Goal: Check status: Check status

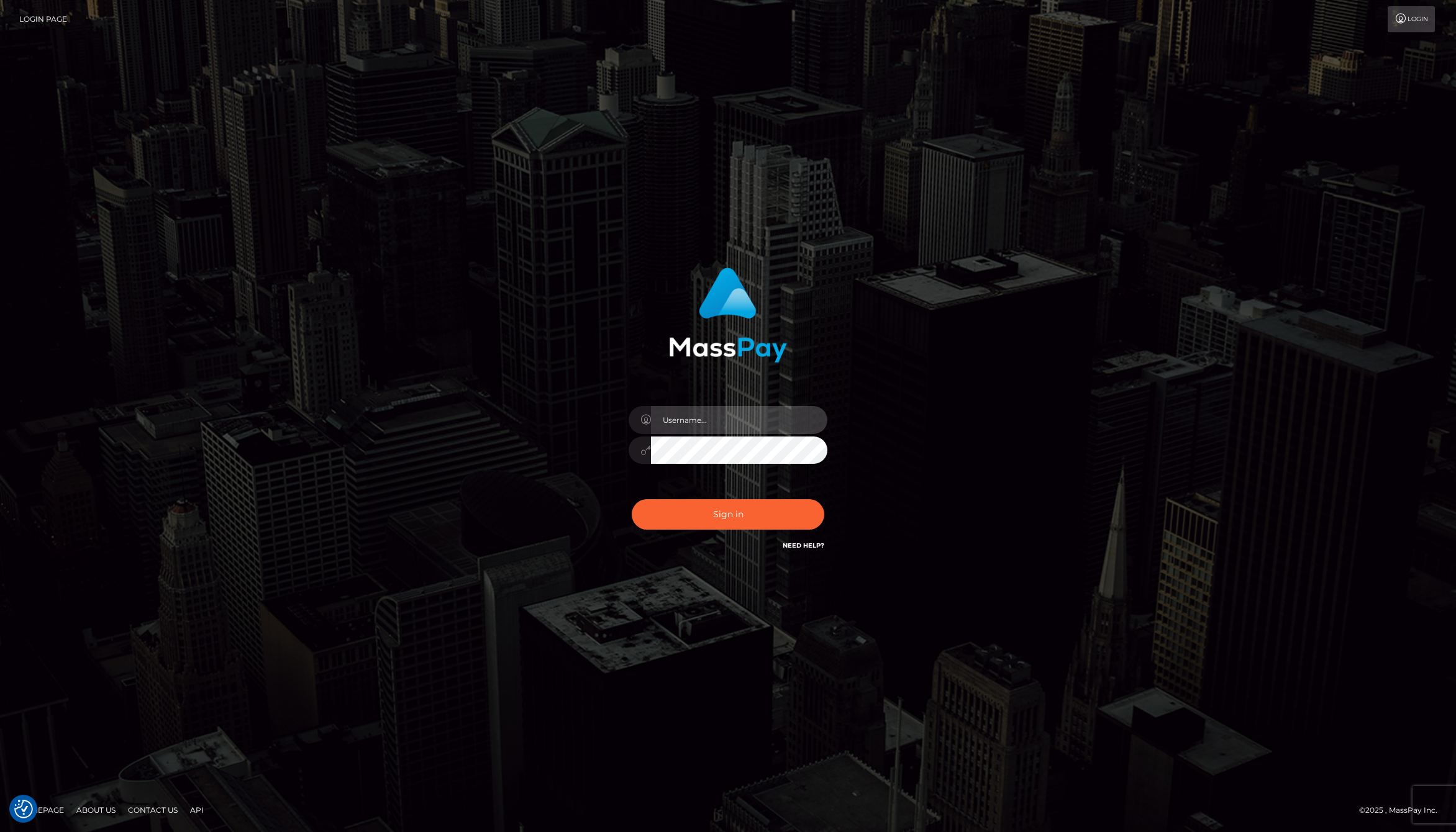
click at [672, 424] on input "text" at bounding box center [739, 420] width 176 height 28
click at [0, 832] on com-1password-button at bounding box center [0, 832] width 0 height 0
click at [794, 427] on input "text" at bounding box center [739, 420] width 176 height 28
click at [0, 832] on com-1password-button at bounding box center [0, 832] width 0 height 0
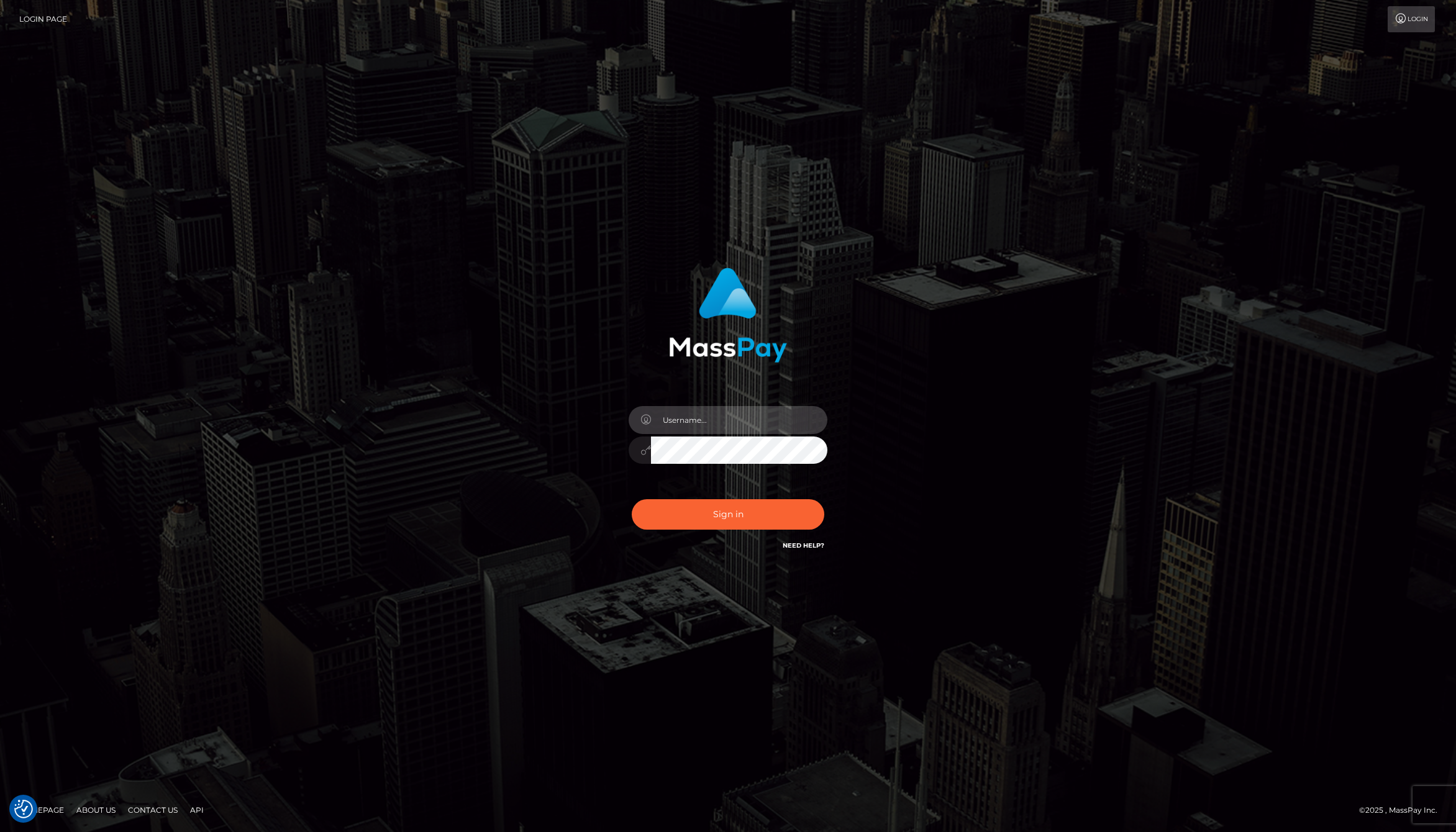
type input "[PERSON_NAME].whop"
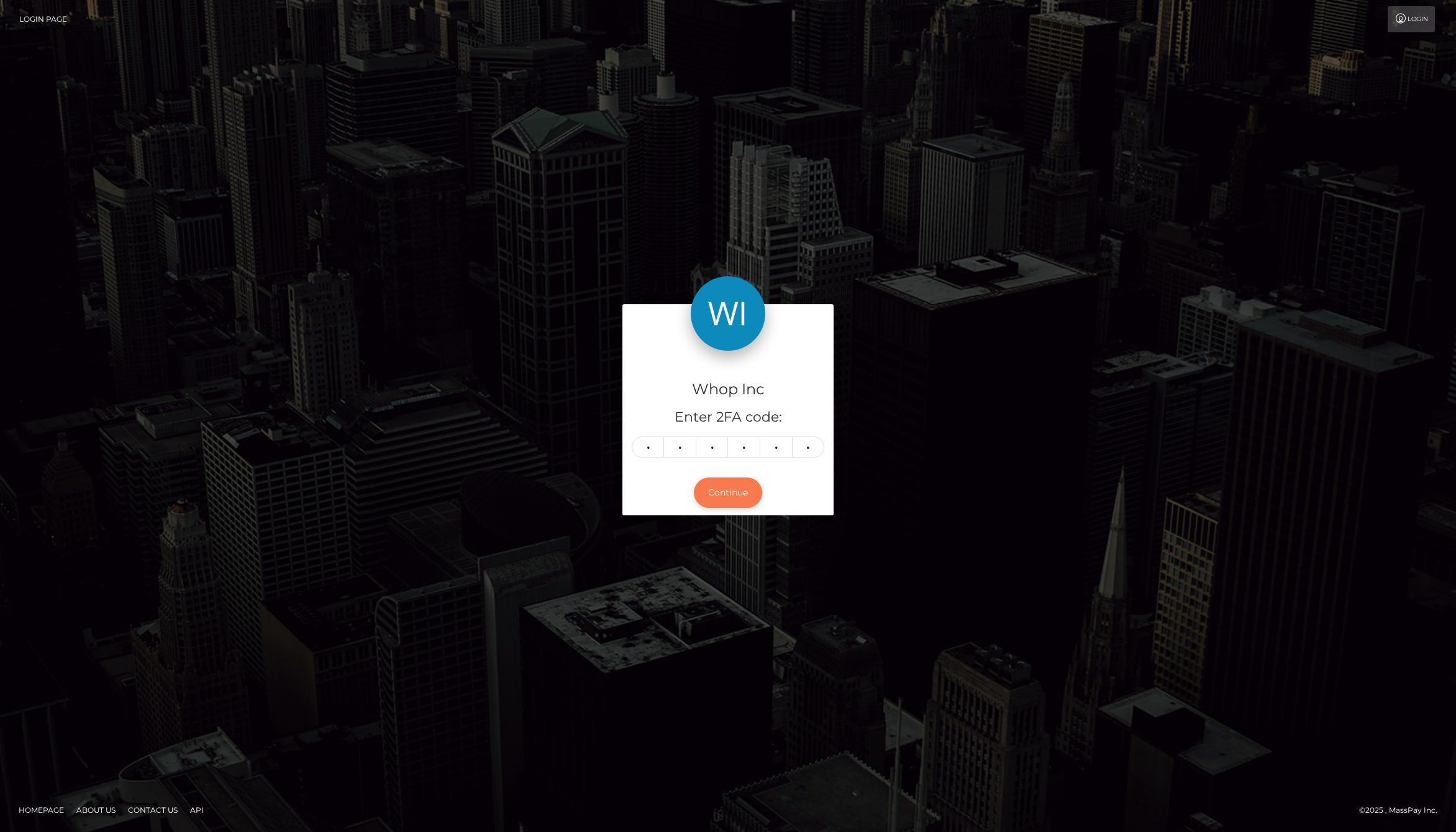
click at [732, 498] on button "Continue" at bounding box center [728, 493] width 68 height 30
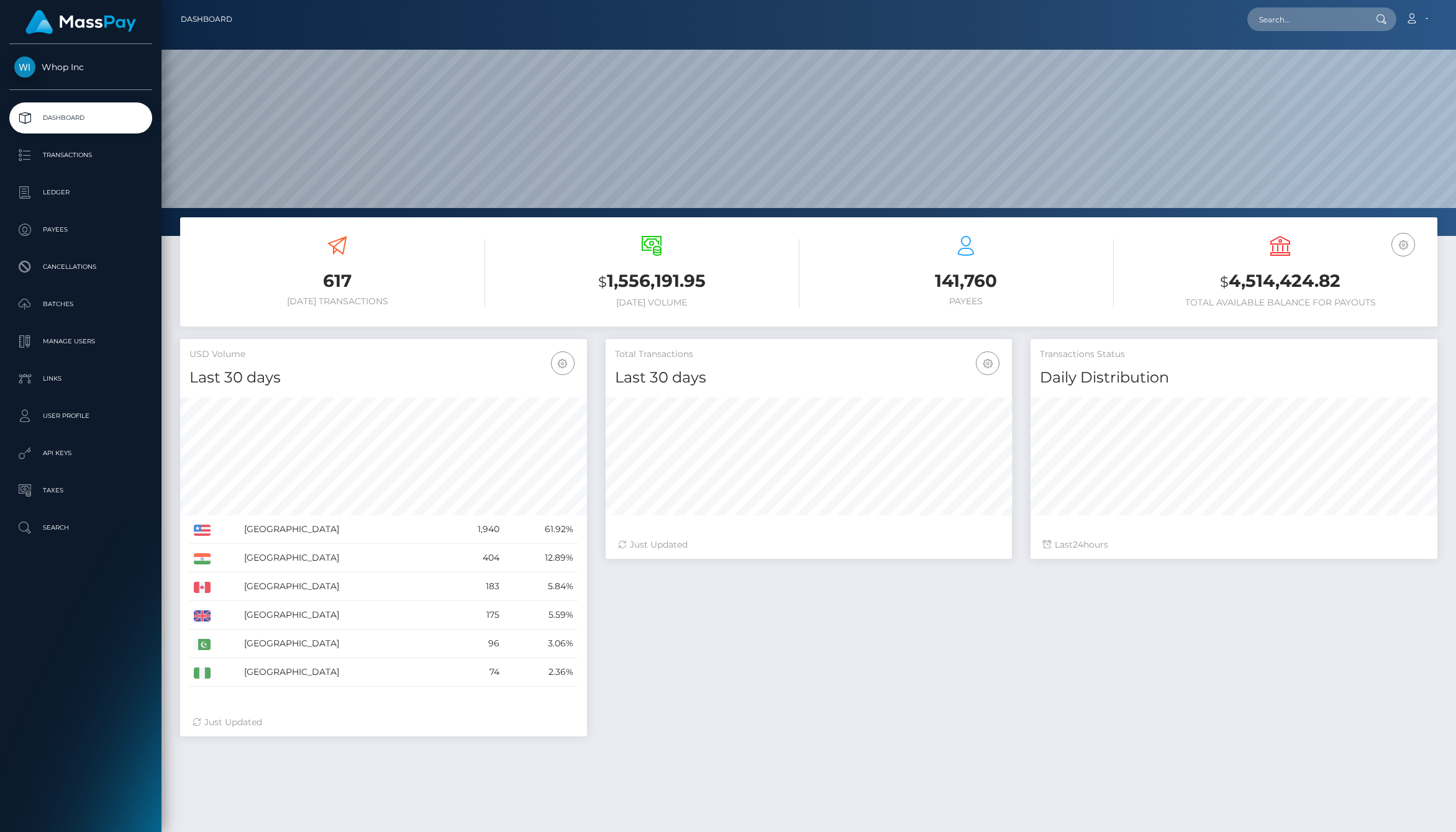
scroll to position [220, 407]
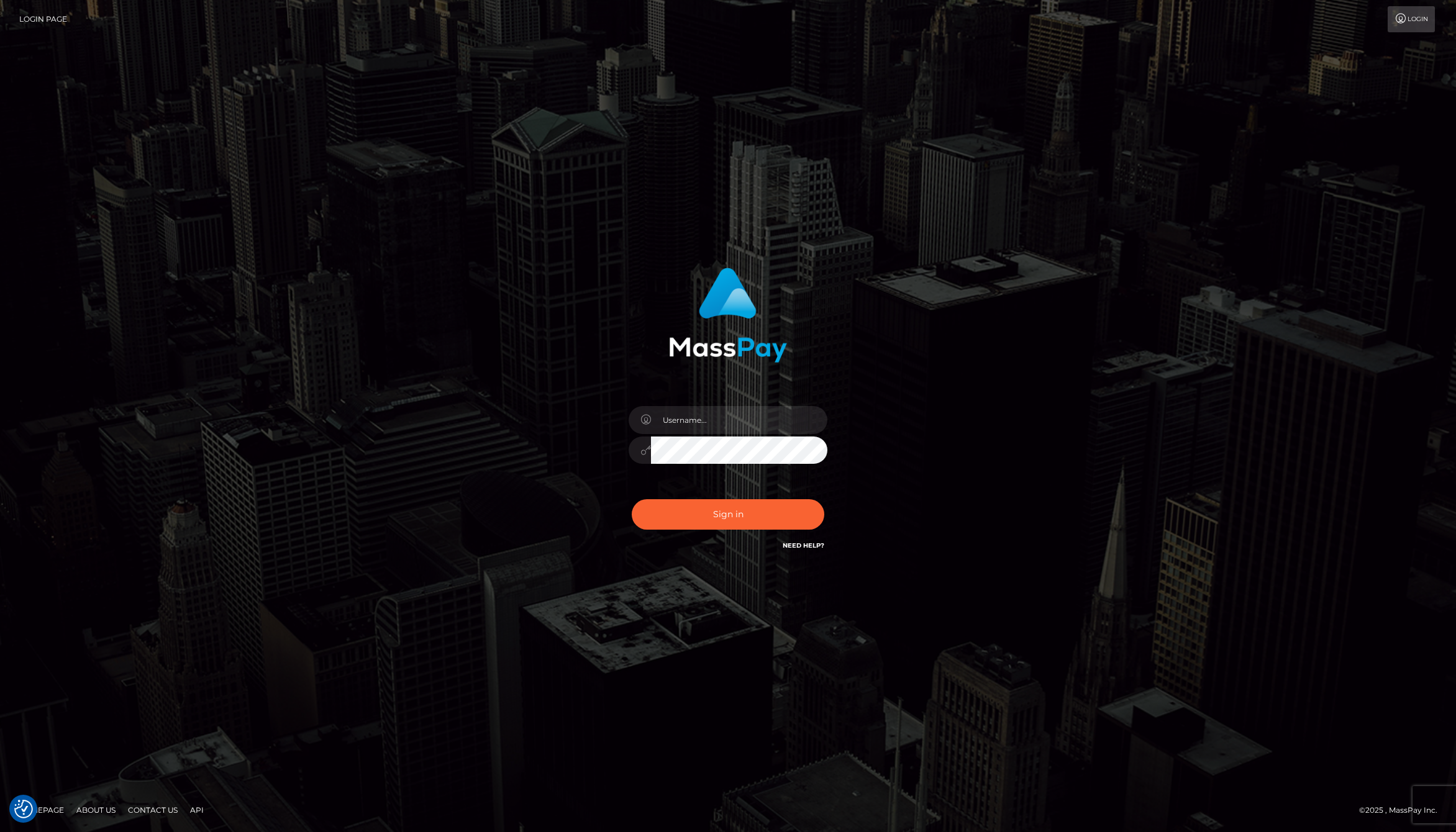
click at [224, 215] on div "Sign in" at bounding box center [728, 416] width 1456 height 502
click at [700, 422] on input "text" at bounding box center [739, 420] width 176 height 28
type input "[PERSON_NAME].whop"
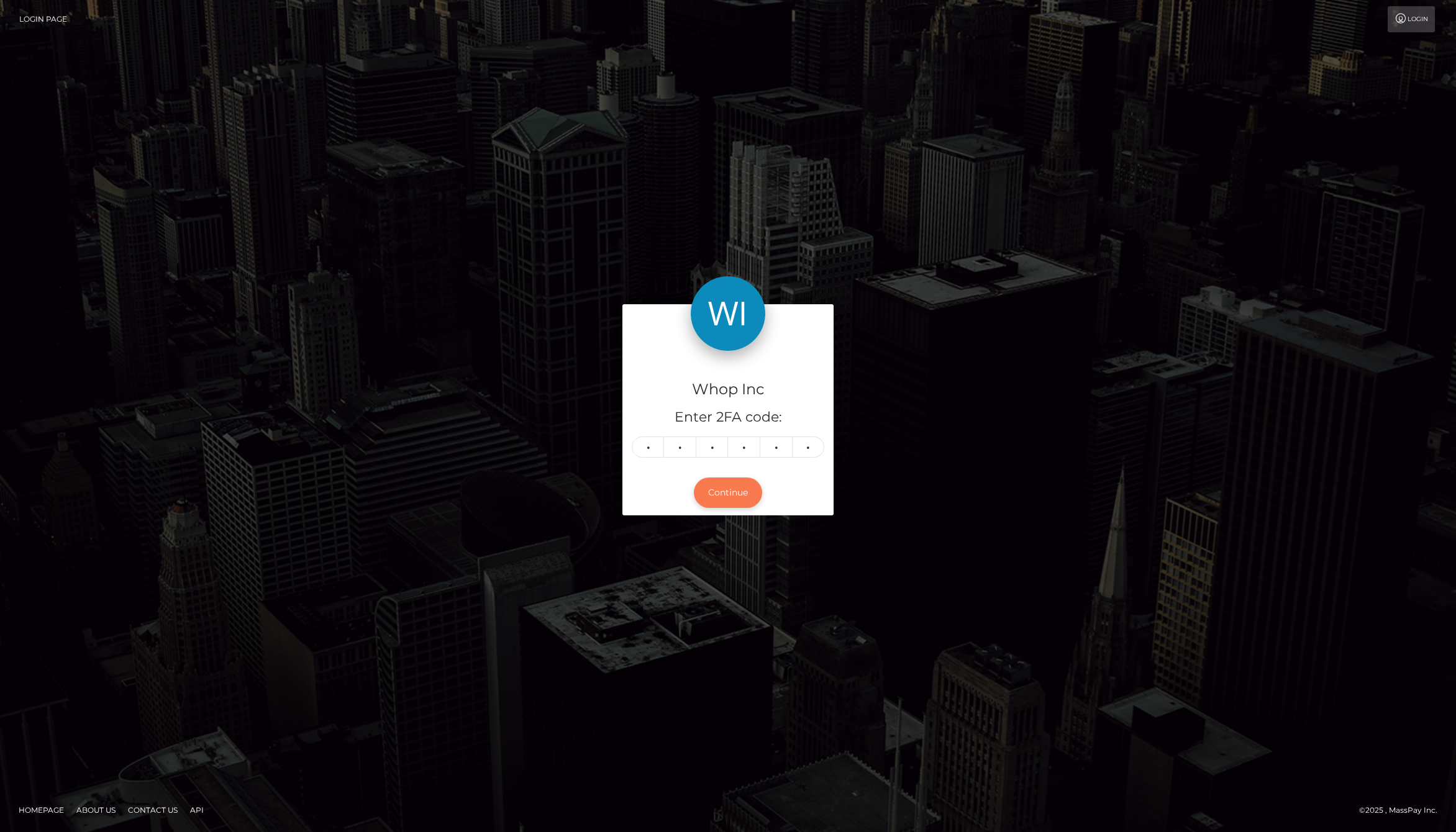
click at [732, 480] on button "Continue" at bounding box center [728, 493] width 68 height 30
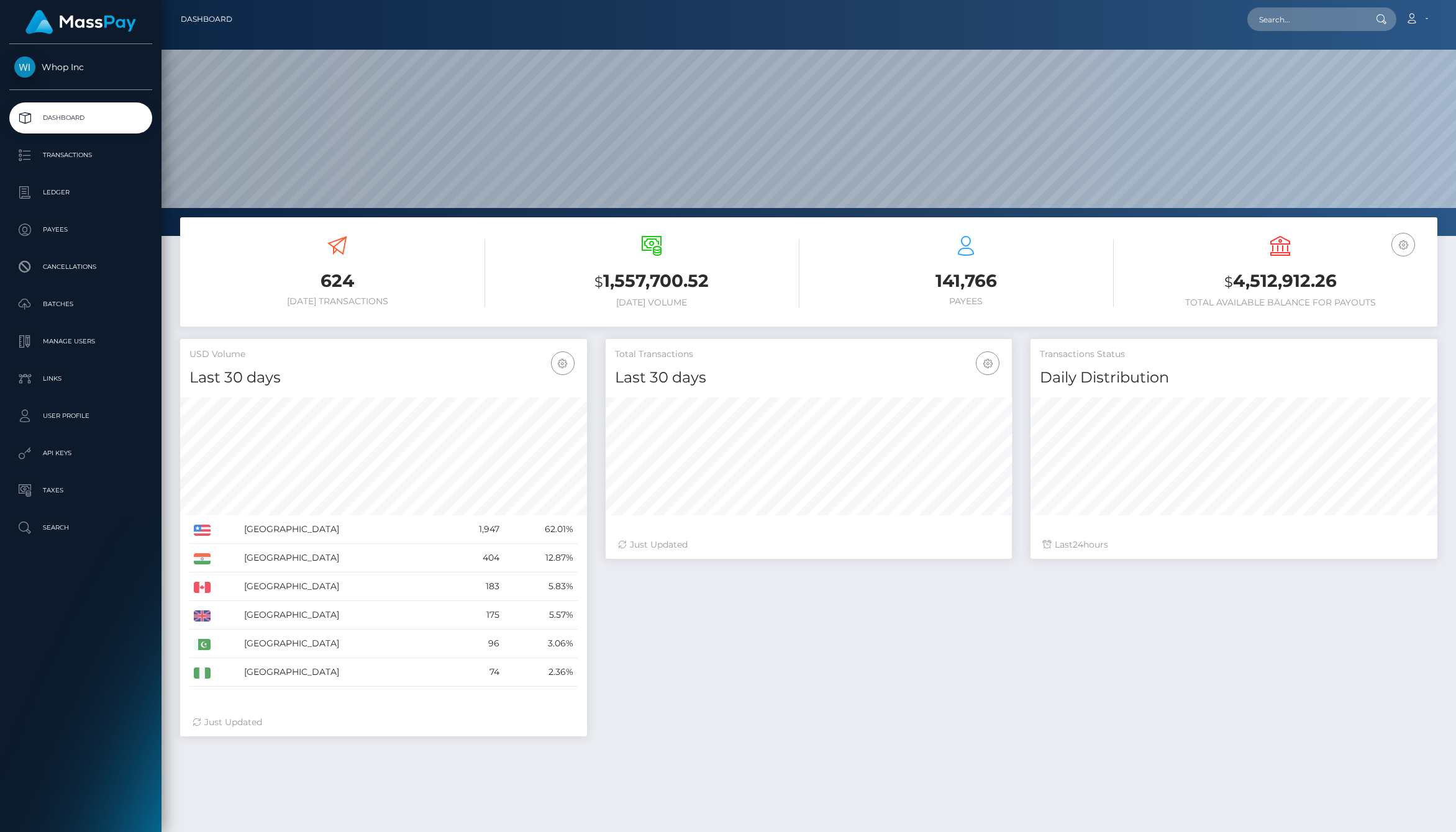
scroll to position [220, 407]
click at [724, 240] on div "$ 1,557,700.52 Today Volume" at bounding box center [651, 272] width 295 height 72
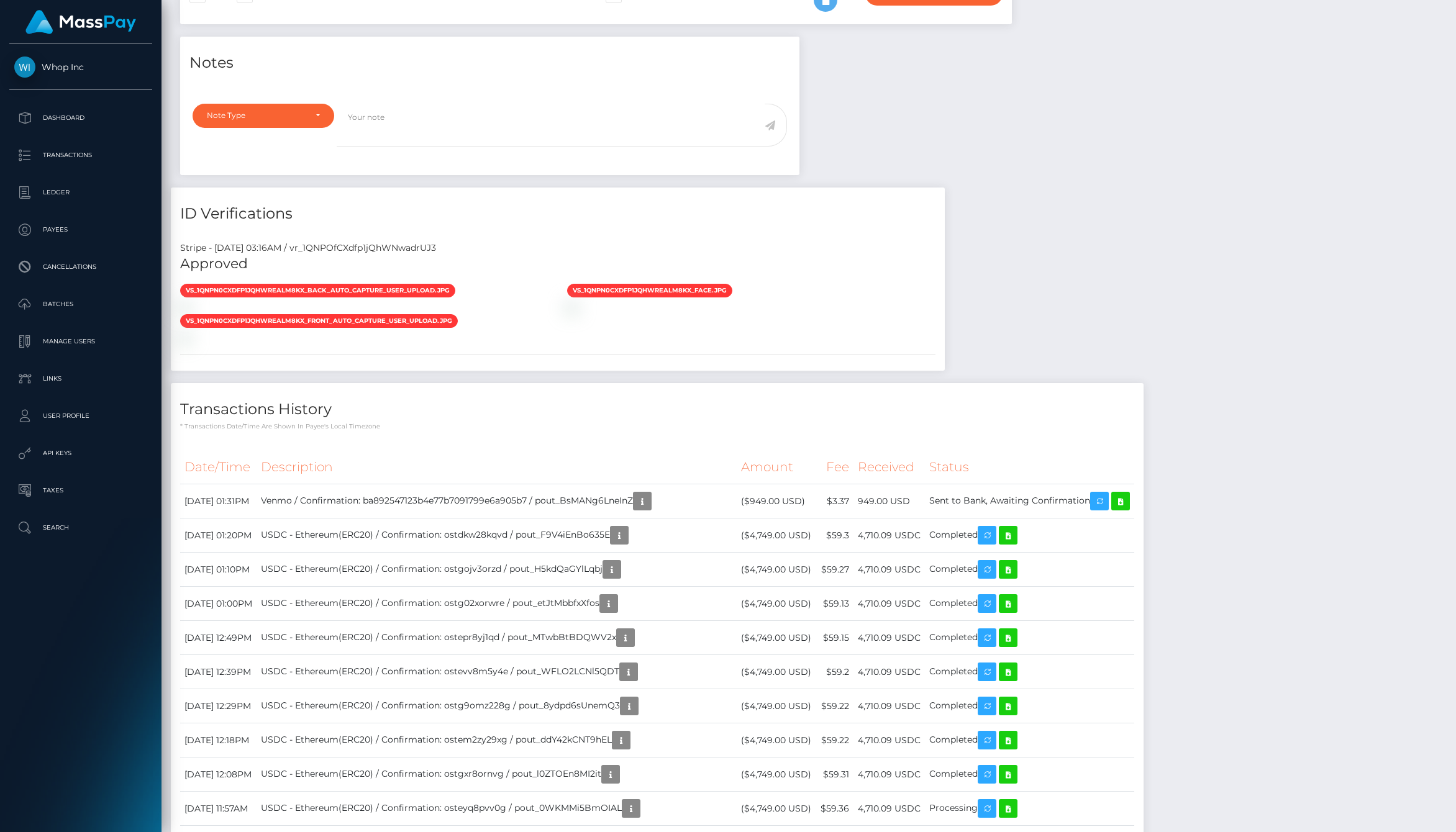
scroll to position [534, 0]
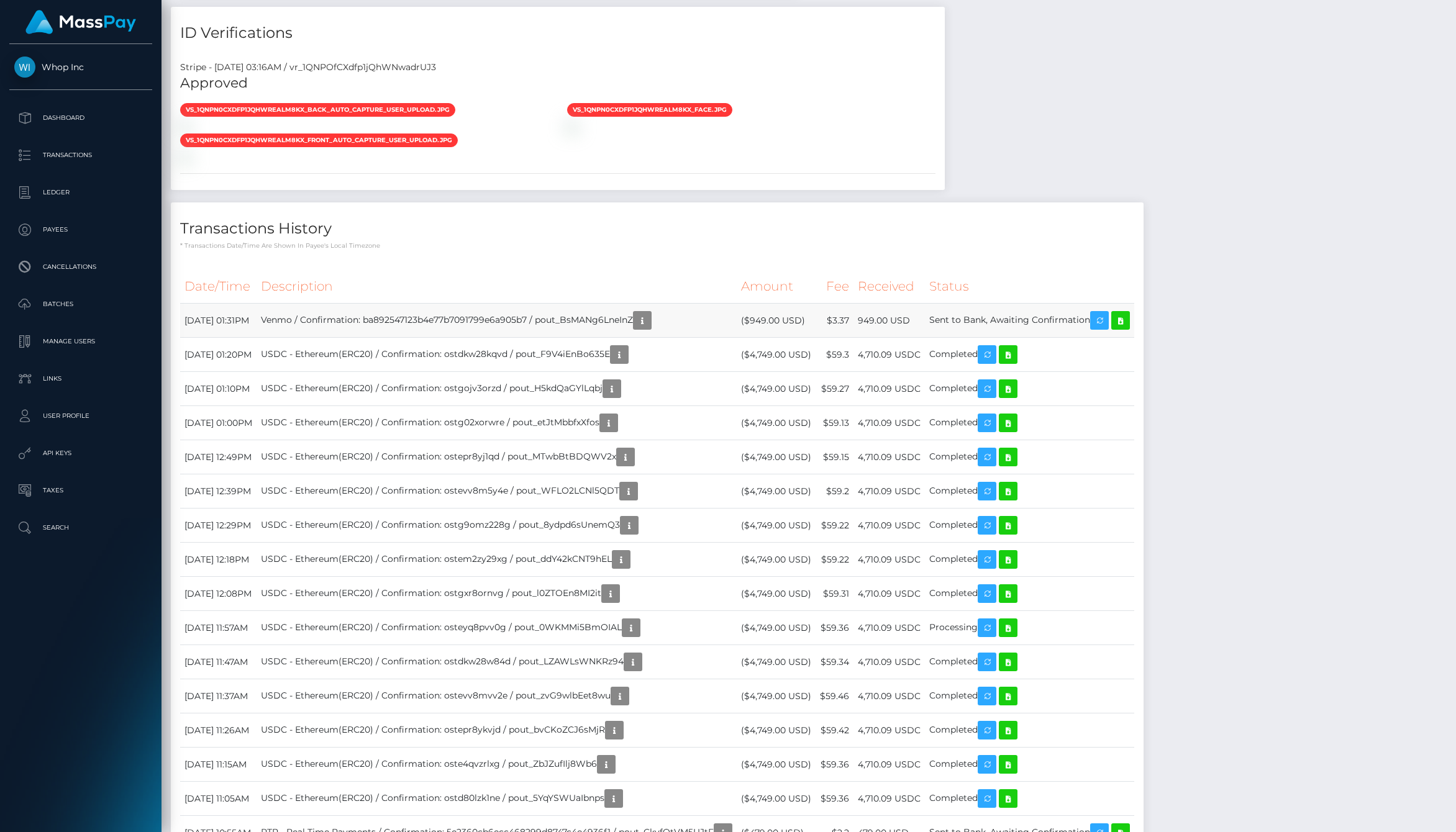
drag, startPoint x: 759, startPoint y: 321, endPoint x: 923, endPoint y: 321, distance: 164.0
click at [923, 321] on tr "August 14, 2025 01:31PM Venmo / Confirmation: ba892547123b4e77b7091799e6a905b7 …" at bounding box center [656, 321] width 954 height 34
click at [923, 321] on td "949.00 USD" at bounding box center [889, 321] width 72 height 34
drag, startPoint x: 883, startPoint y: 319, endPoint x: 989, endPoint y: 319, distance: 106.0
click at [989, 319] on tr "August 14, 2025 01:31PM Venmo / Confirmation: ba892547123b4e77b7091799e6a905b7 …" at bounding box center [656, 321] width 954 height 34
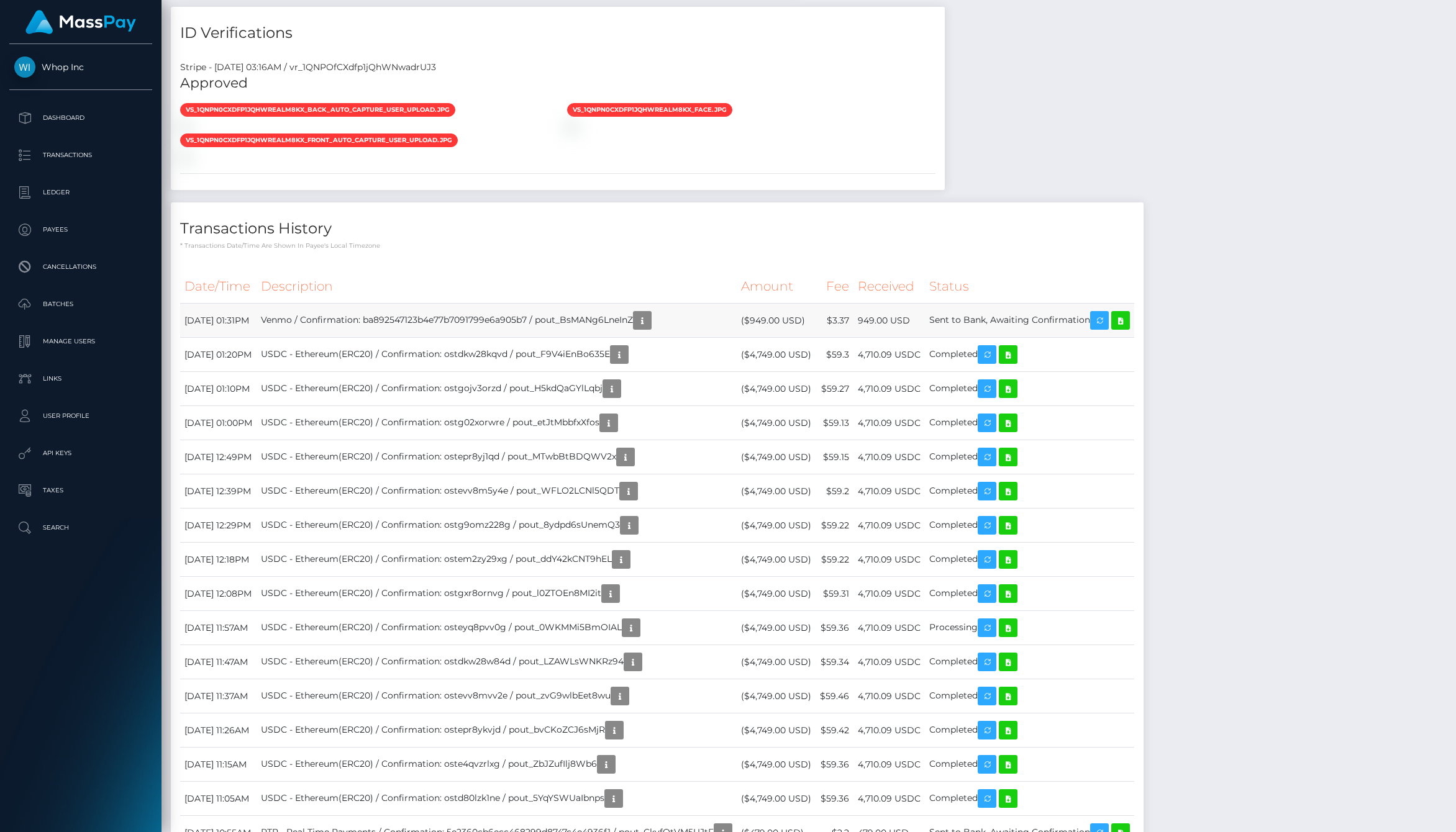
click at [989, 319] on td "Sent to Bank, Awaiting Confirmation" at bounding box center [1030, 321] width 210 height 34
drag, startPoint x: 845, startPoint y: 314, endPoint x: 981, endPoint y: 314, distance: 136.0
click at [981, 314] on tr "August 14, 2025 01:31PM Venmo / Confirmation: ba892547123b4e77b7091799e6a905b7 …" at bounding box center [656, 321] width 954 height 34
click at [981, 314] on td "Sent to Bank, Awaiting Confirmation" at bounding box center [1030, 321] width 210 height 34
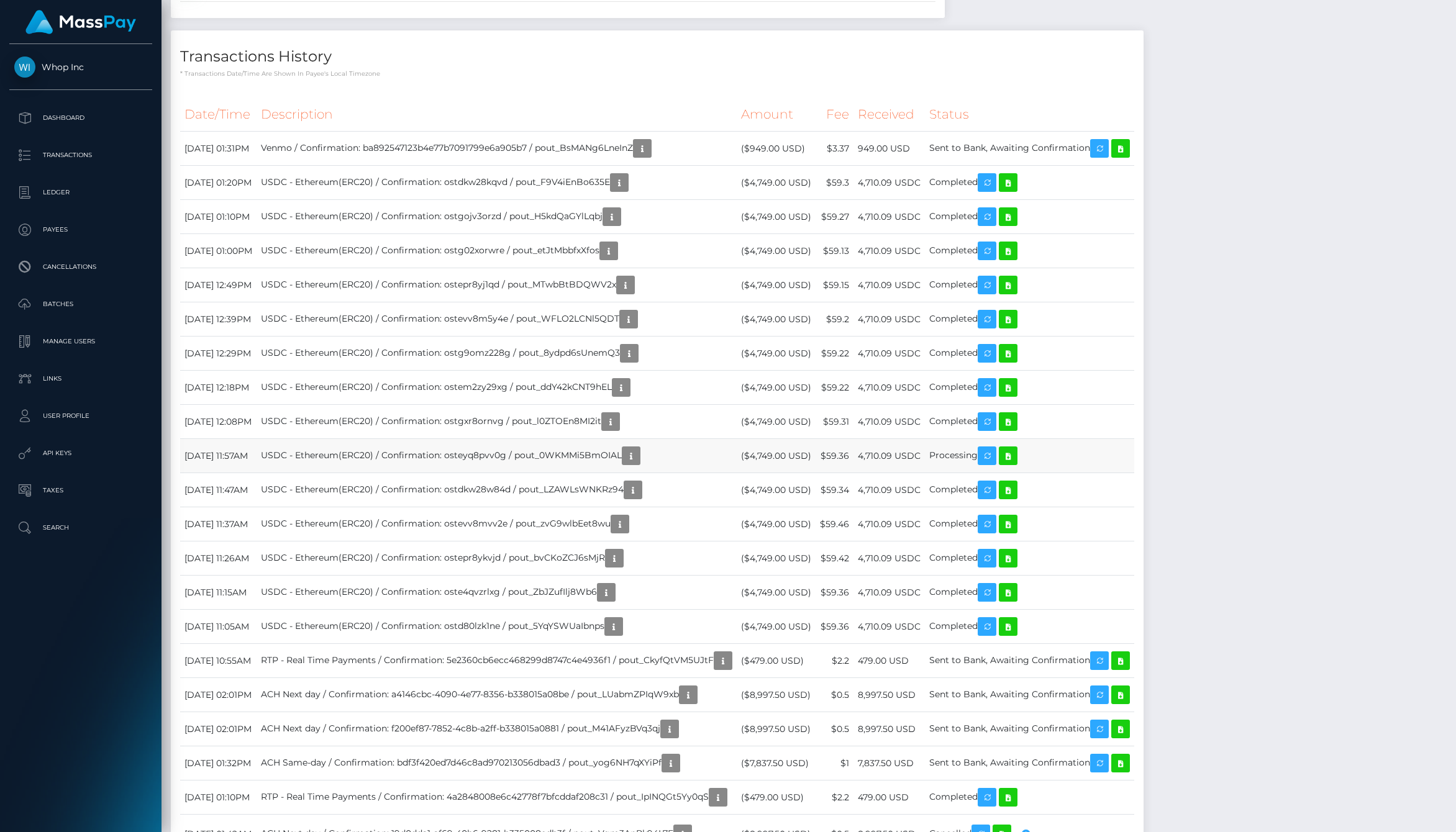
scroll to position [711, 0]
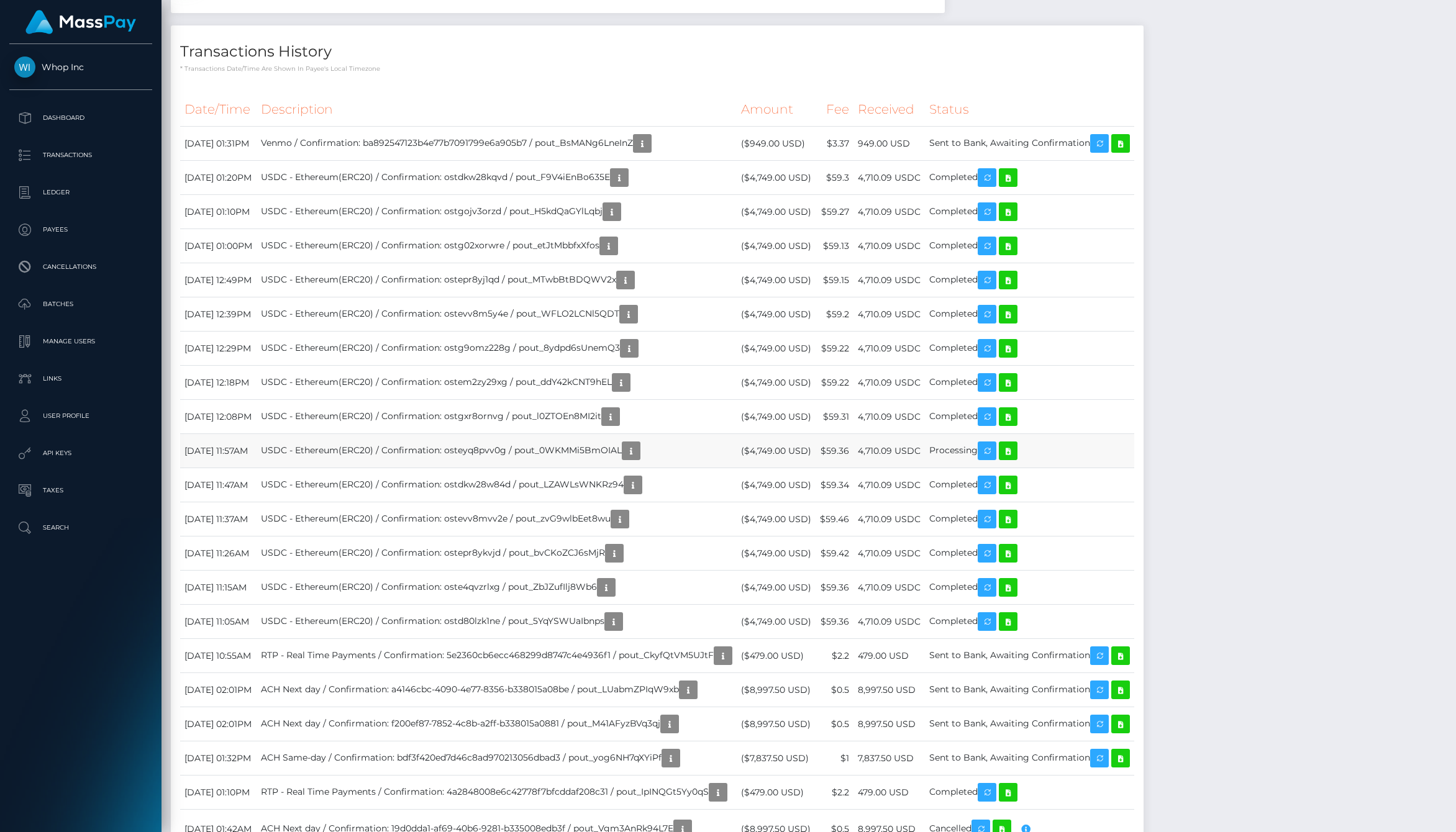
click at [853, 443] on td "$59.36" at bounding box center [835, 451] width 38 height 34
click at [994, 450] on icon "button" at bounding box center [987, 450] width 15 height 15
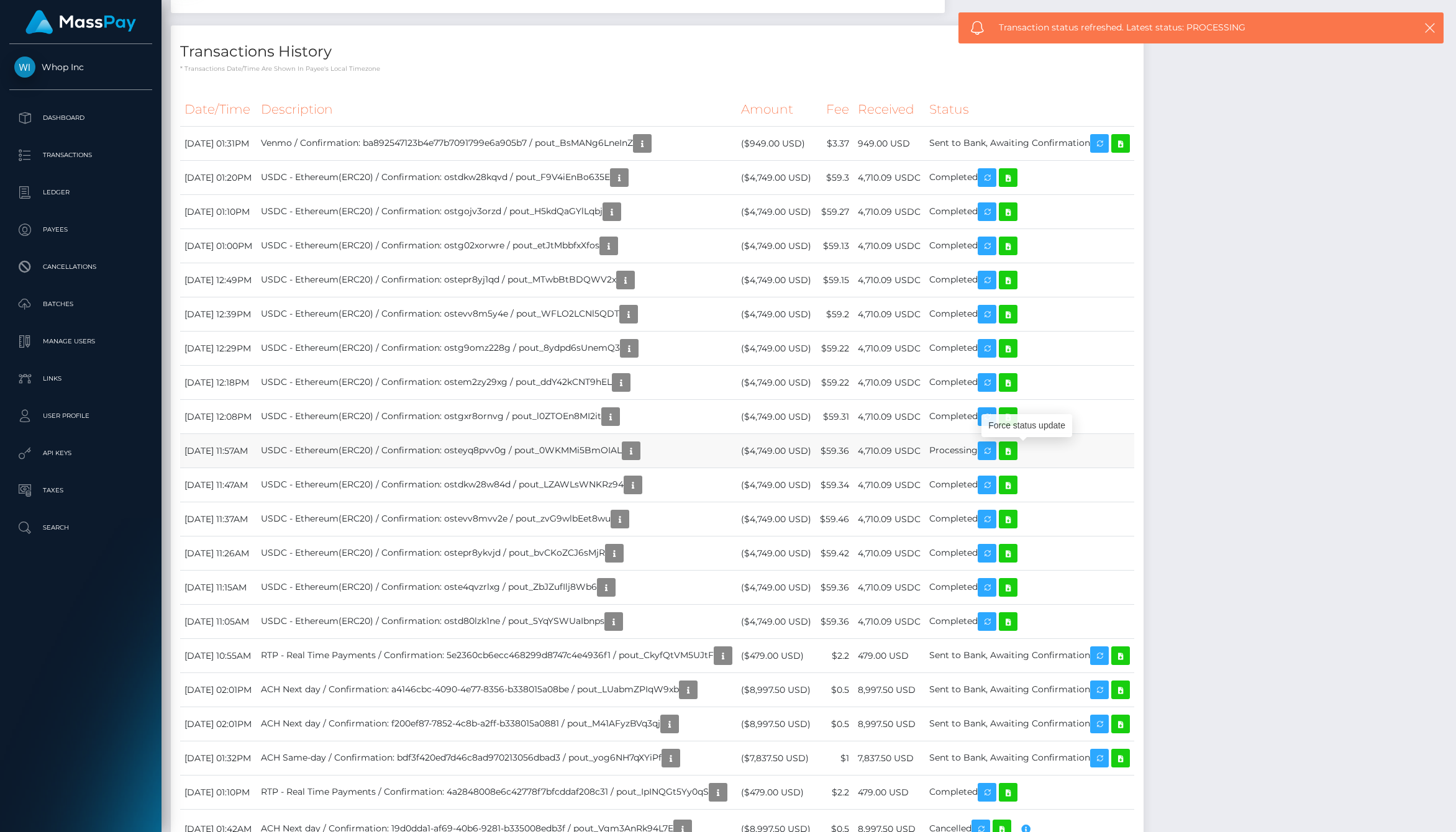
click at [816, 455] on td "($4,749.00 USD)" at bounding box center [775, 451] width 79 height 34
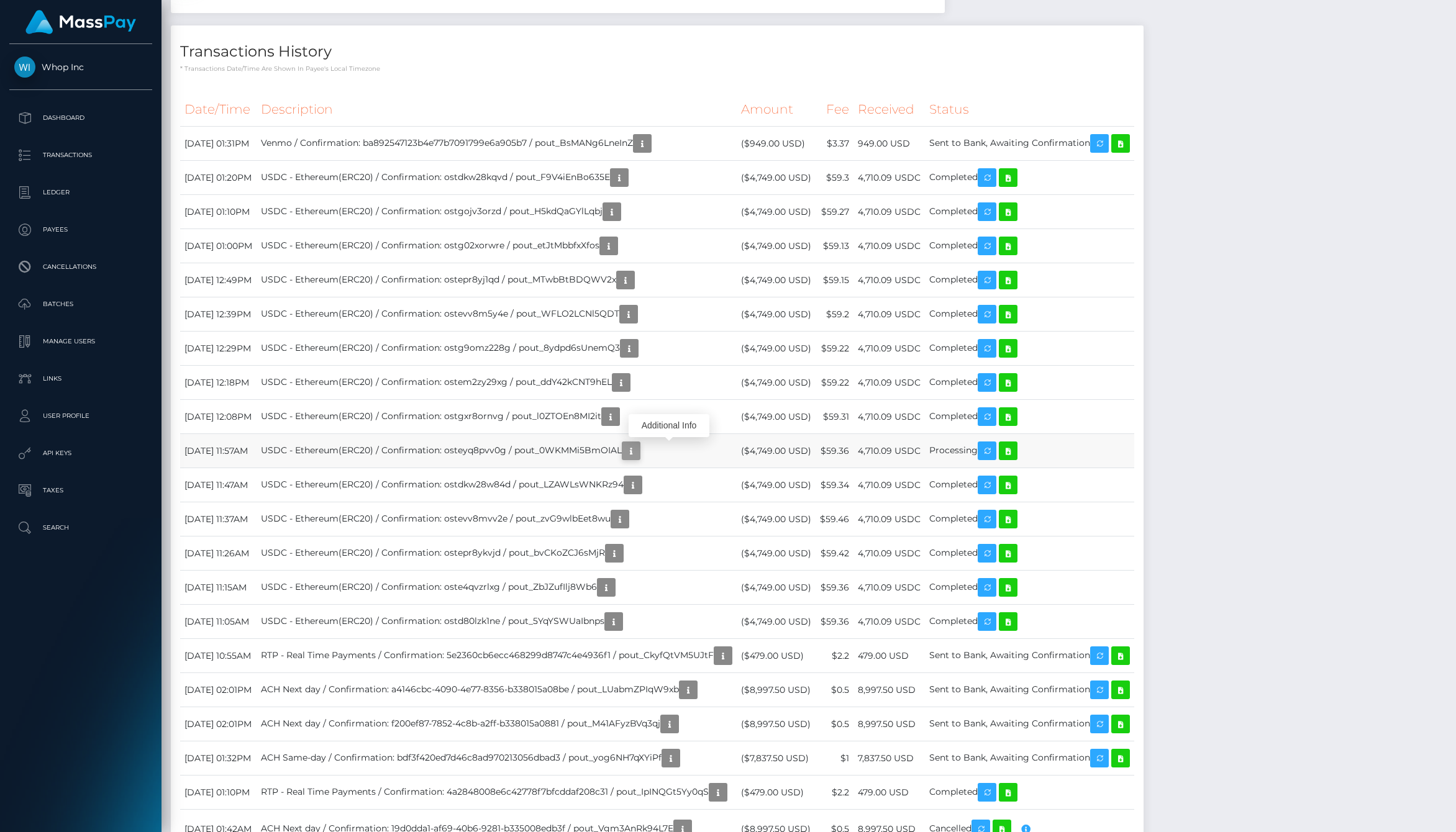
click at [638, 450] on icon "button" at bounding box center [630, 450] width 15 height 15
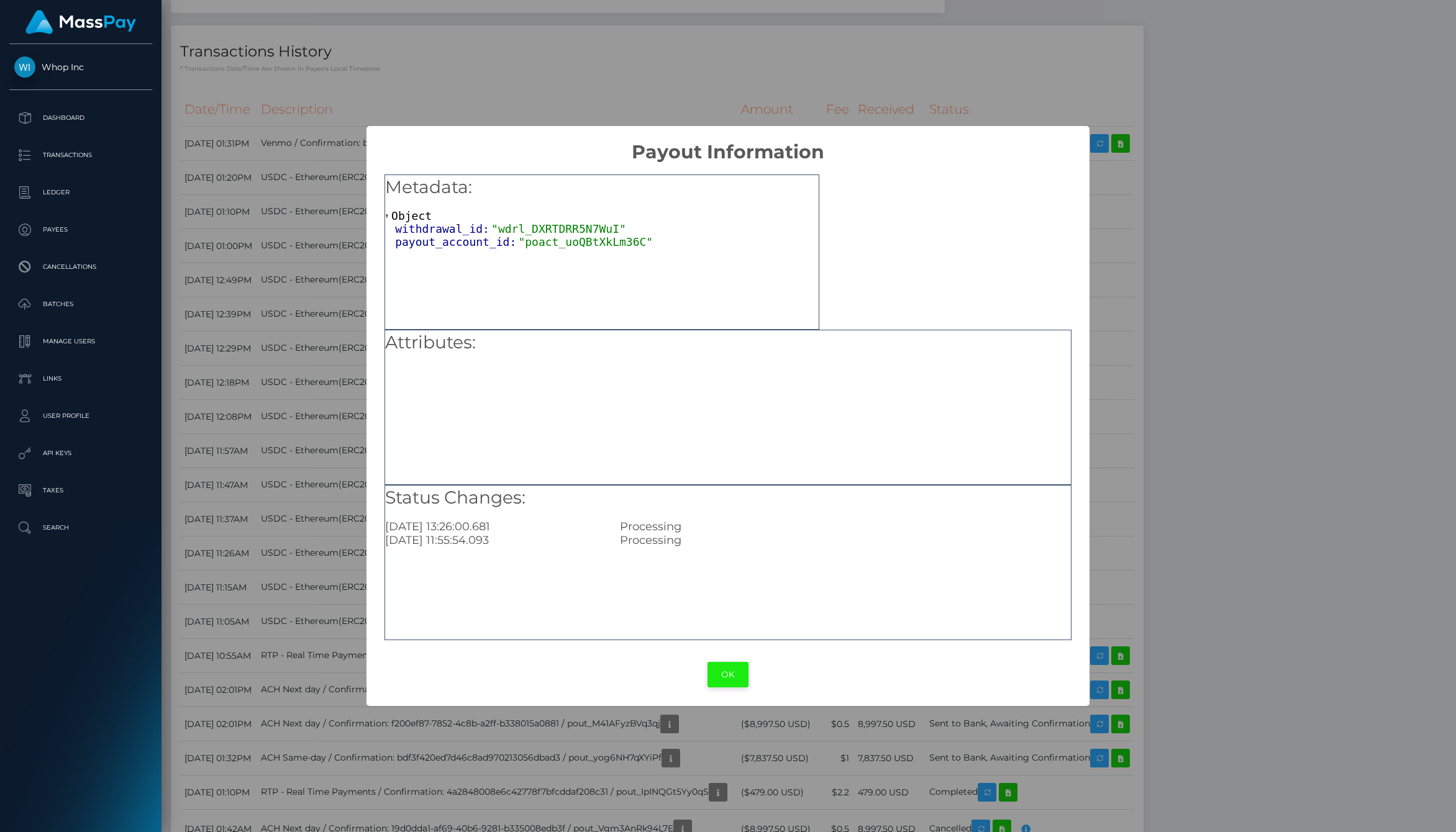
click at [732, 678] on button "OK" at bounding box center [728, 674] width 41 height 25
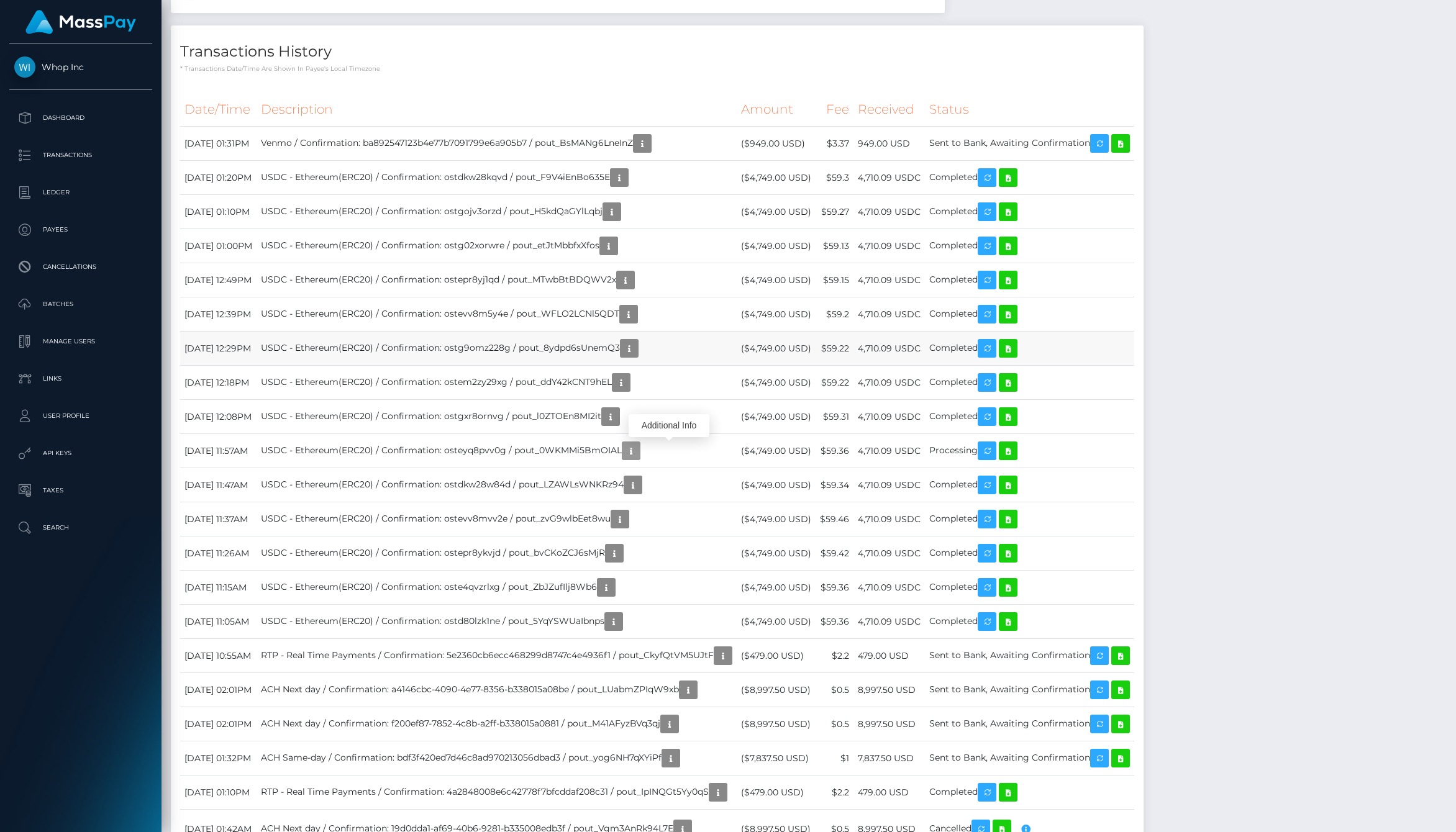
scroll to position [0, 0]
